Goal: Check status: Check status

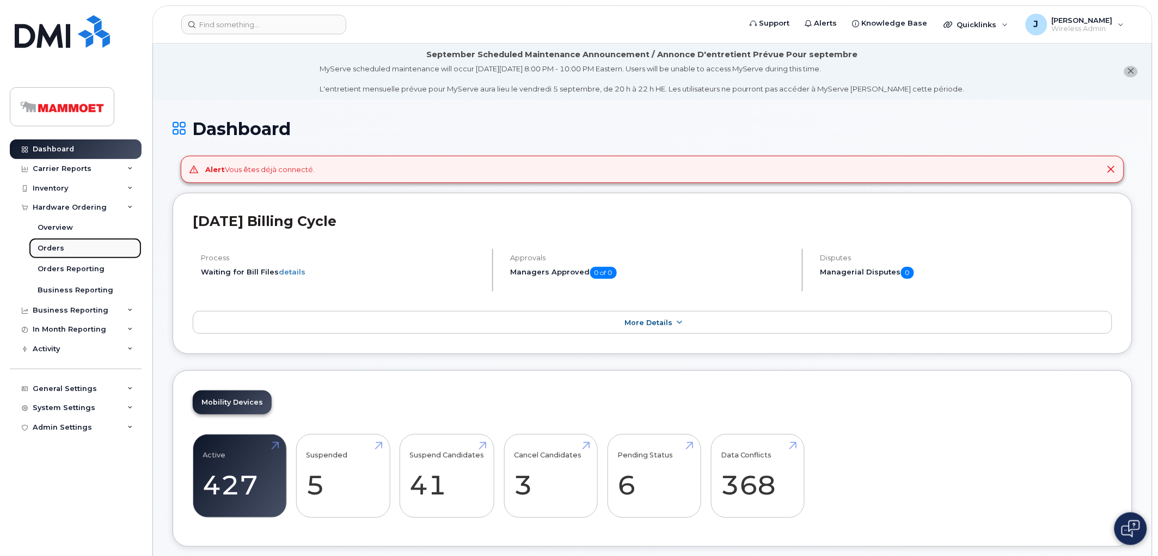
click at [57, 247] on div "Orders" at bounding box center [51, 248] width 27 height 10
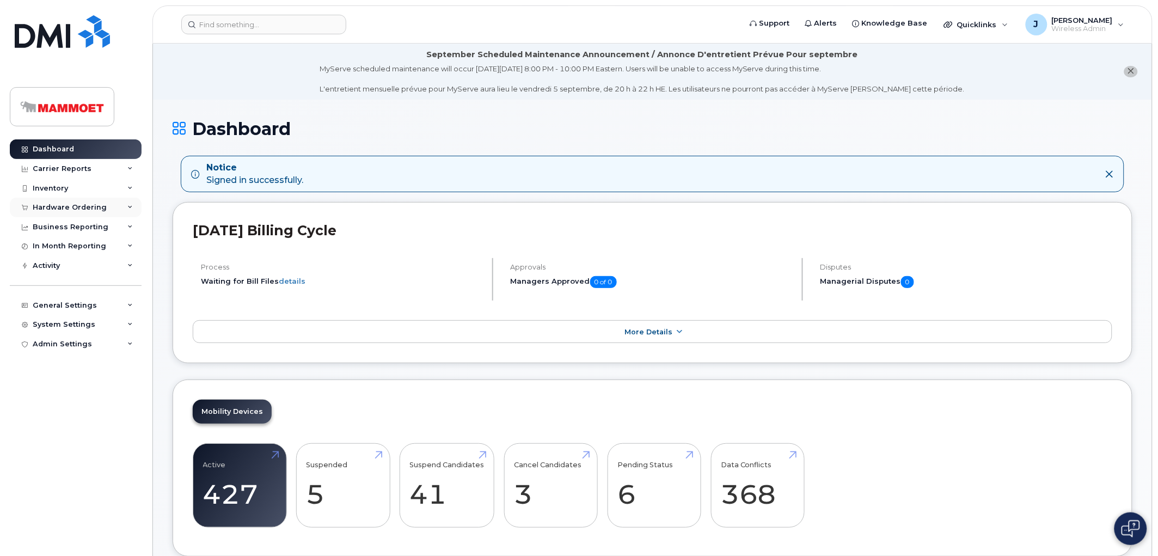
click at [64, 208] on div "Hardware Ordering" at bounding box center [70, 207] width 74 height 9
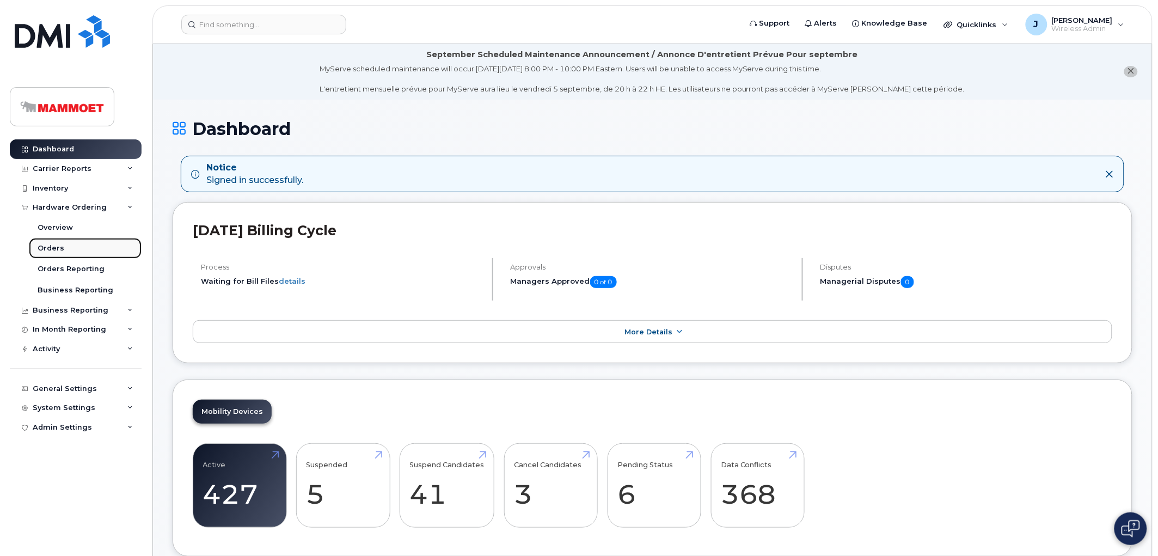
click at [61, 248] on div "Orders" at bounding box center [51, 248] width 27 height 10
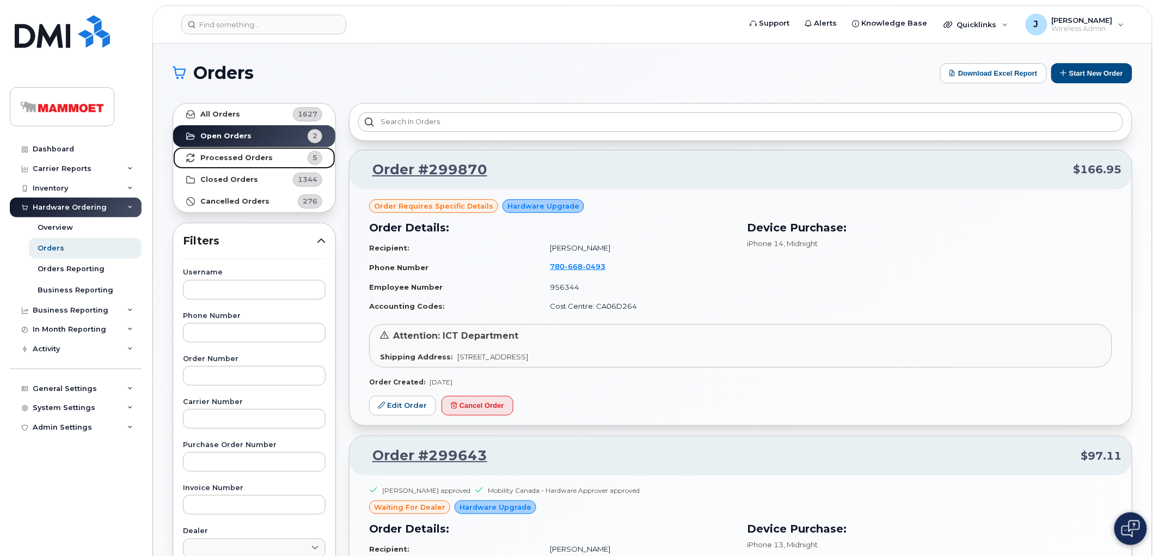
click at [249, 161] on strong "Processed Orders" at bounding box center [236, 158] width 72 height 9
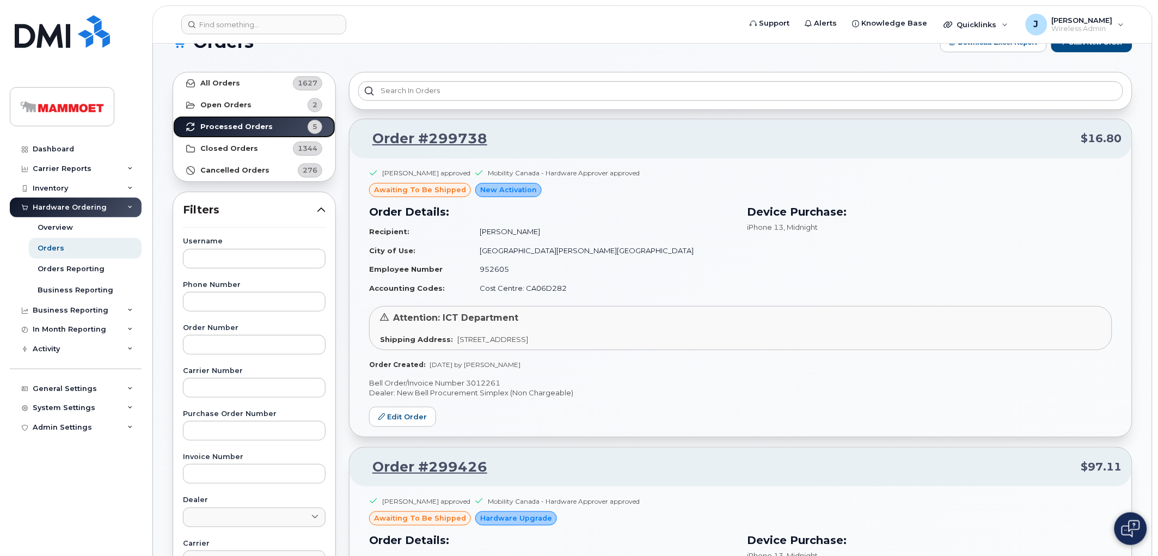
scroll to position [60, 0]
